Goal: Check status: Check status

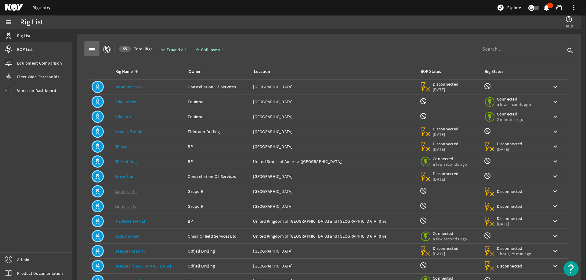
click at [306, 52] on div "list 55 Total Rigs expand_more Expand All expand_less Collapse All search" at bounding box center [328, 48] width 489 height 15
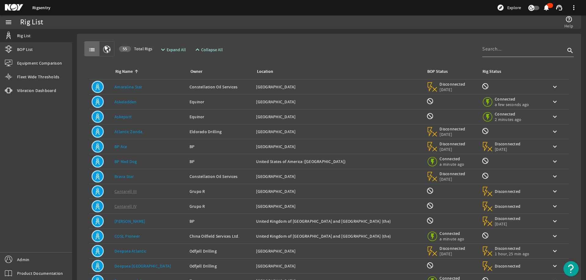
click at [340, 40] on div "list 55 Total Rigs expand_more Expand All expand_less Collapse All search Rig N…" at bounding box center [329, 183] width 494 height 289
click at [502, 51] on input at bounding box center [523, 48] width 83 height 7
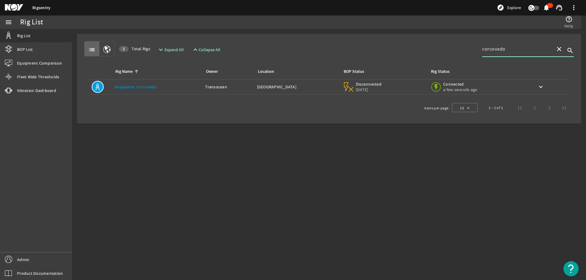
type input "corcovado"
click at [172, 88] on div "Rig Name: Deepwater Corcovado" at bounding box center [157, 87] width 86 height 6
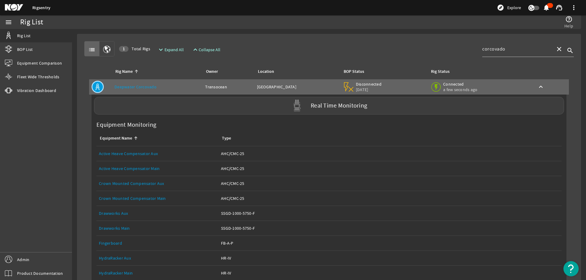
click at [287, 43] on div "list 1 Total Rigs expand_more Expand All expand_less Collapse All corcovado clo…" at bounding box center [328, 48] width 489 height 15
click at [260, 106] on div "Real Time Monitoring" at bounding box center [329, 106] width 470 height 18
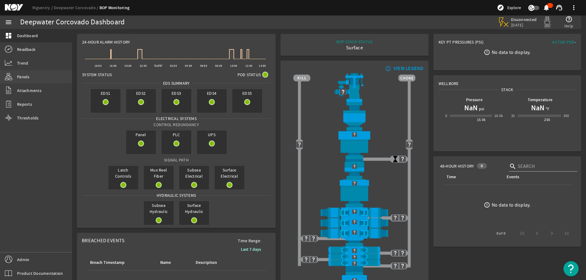
click at [41, 76] on link "Panels" at bounding box center [36, 76] width 72 height 13
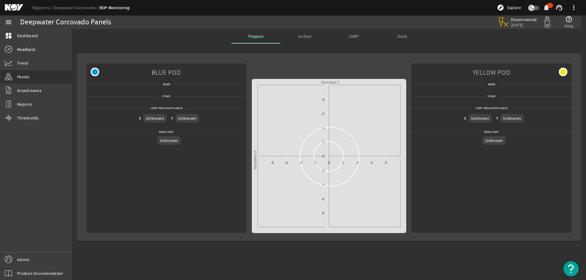
click at [434, 34] on div "Flexjoint Surface LMRP Stack" at bounding box center [329, 36] width 504 height 15
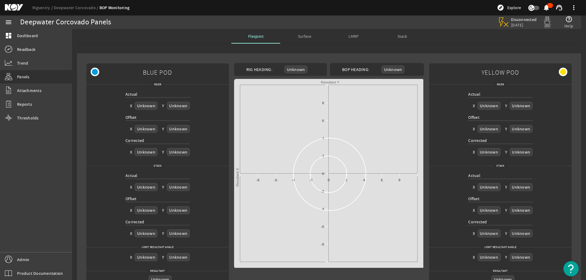
click at [158, 37] on div "Flexjoint Surface LMRP Stack" at bounding box center [329, 36] width 504 height 15
